Goal: Complete application form: Complete application form

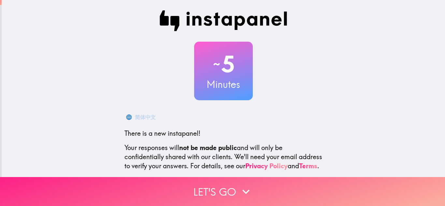
click at [226, 187] on button "Let's go" at bounding box center [222, 191] width 445 height 29
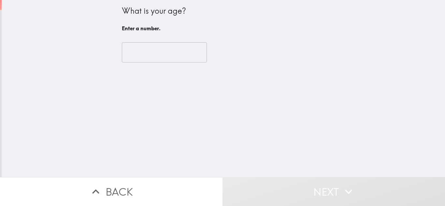
click at [159, 48] on input "number" at bounding box center [164, 52] width 85 height 20
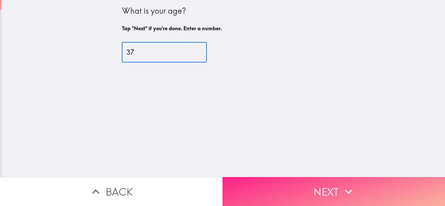
type input "37"
click at [296, 182] on button "Next" at bounding box center [334, 191] width 223 height 29
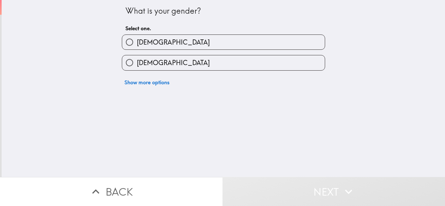
click at [189, 58] on label "[DEMOGRAPHIC_DATA]" at bounding box center [223, 62] width 203 height 15
click at [137, 58] on input "[DEMOGRAPHIC_DATA]" at bounding box center [129, 62] width 15 height 15
radio input "true"
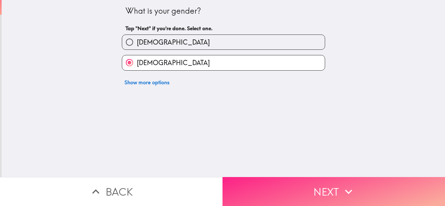
click at [311, 197] on button "Next" at bounding box center [334, 191] width 223 height 29
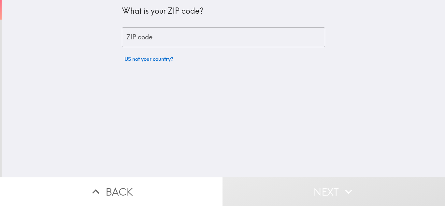
click at [279, 34] on input "ZIP code" at bounding box center [223, 37] width 203 height 20
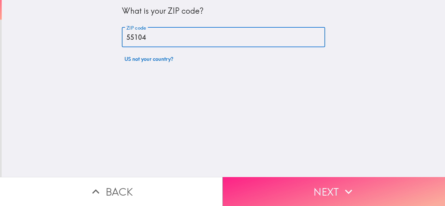
type input "55104"
click at [302, 196] on button "Next" at bounding box center [334, 191] width 223 height 29
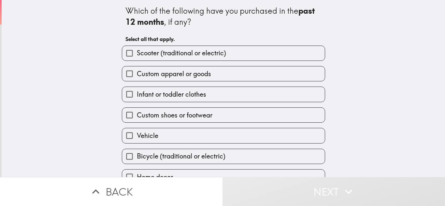
click at [253, 58] on label "Scooter (traditional or electric)" at bounding box center [223, 53] width 203 height 15
click at [137, 58] on input "Scooter (traditional or electric)" at bounding box center [129, 53] width 15 height 15
checkbox input "true"
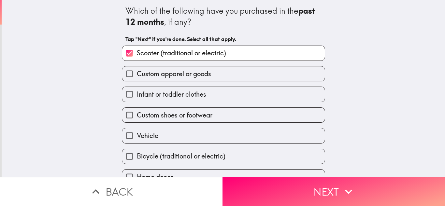
click at [254, 71] on label "Custom apparel or goods" at bounding box center [223, 74] width 203 height 15
click at [137, 71] on input "Custom apparel or goods" at bounding box center [129, 74] width 15 height 15
checkbox input "true"
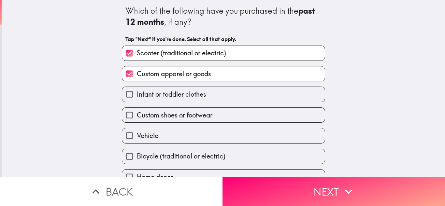
click at [262, 115] on label "Custom shoes or footwear" at bounding box center [223, 115] width 203 height 15
click at [137, 115] on input "Custom shoes or footwear" at bounding box center [129, 115] width 15 height 15
checkbox input "true"
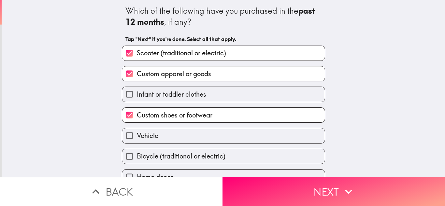
click at [356, 131] on div "Which of the following have you purchased in the past 12 months , if any? Tap "…" at bounding box center [224, 88] width 444 height 177
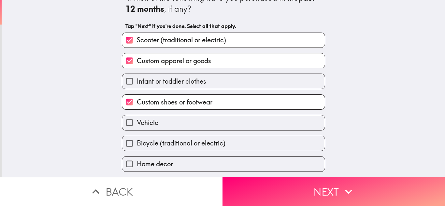
scroll to position [28, 0]
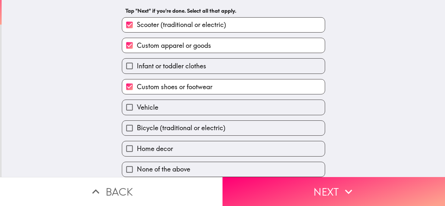
click at [215, 148] on label "Home decor" at bounding box center [223, 149] width 203 height 15
click at [137, 148] on input "Home decor" at bounding box center [129, 149] width 15 height 15
checkbox input "true"
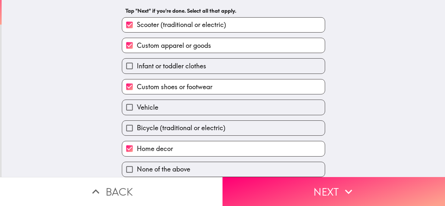
click at [209, 130] on span "Bicycle (traditional or electric)" at bounding box center [181, 128] width 89 height 9
click at [137, 130] on input "Bicycle (traditional or electric)" at bounding box center [129, 128] width 15 height 15
checkbox input "true"
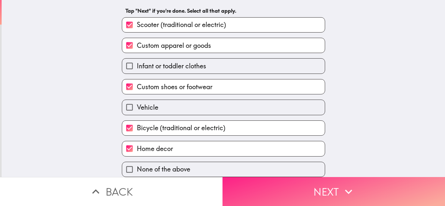
click at [298, 192] on button "Next" at bounding box center [334, 191] width 223 height 29
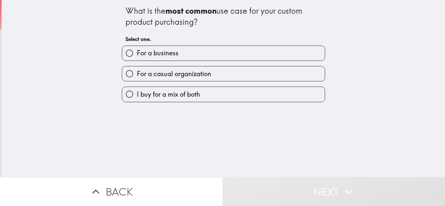
click at [232, 100] on label "I buy for a mix of both" at bounding box center [223, 94] width 203 height 15
click at [137, 100] on input "I buy for a mix of both" at bounding box center [129, 94] width 15 height 15
radio input "true"
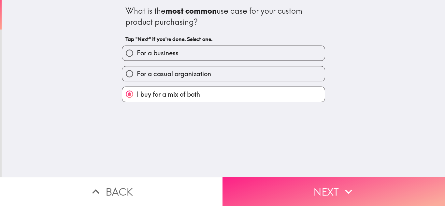
click at [270, 182] on button "Next" at bounding box center [334, 191] width 223 height 29
